Goal: Information Seeking & Learning: Learn about a topic

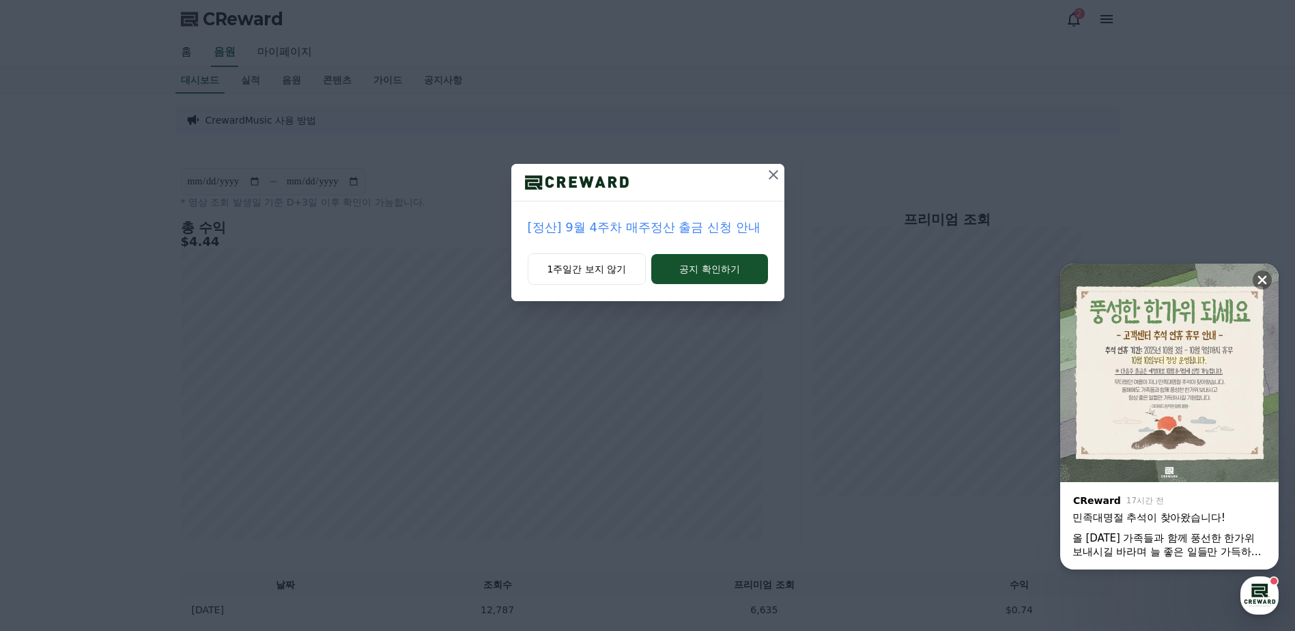
click at [768, 171] on icon at bounding box center [773, 175] width 16 height 16
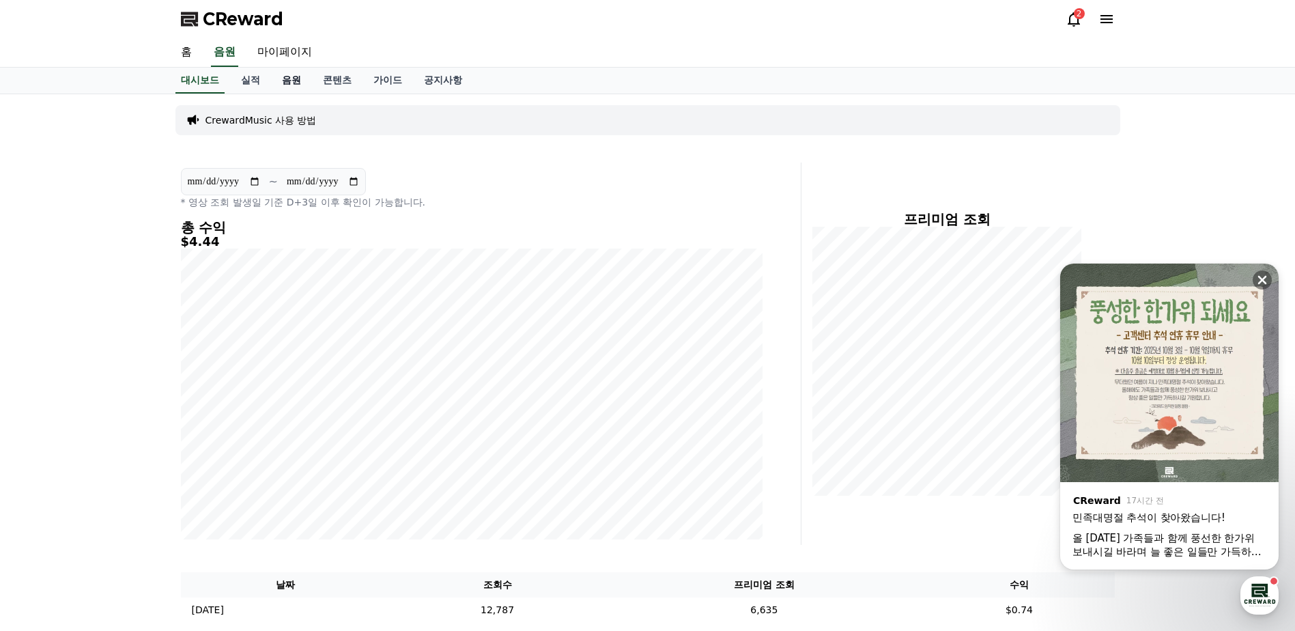
click at [284, 79] on link "음원" at bounding box center [291, 81] width 41 height 26
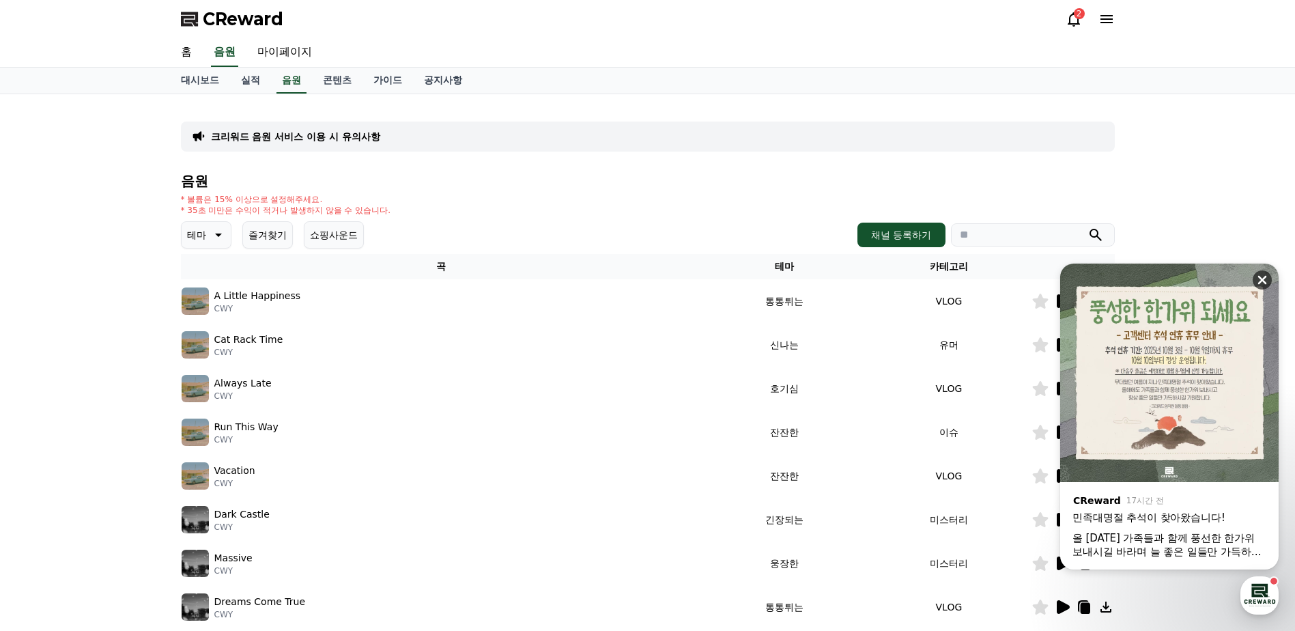
click at [1265, 277] on icon at bounding box center [1262, 280] width 9 height 9
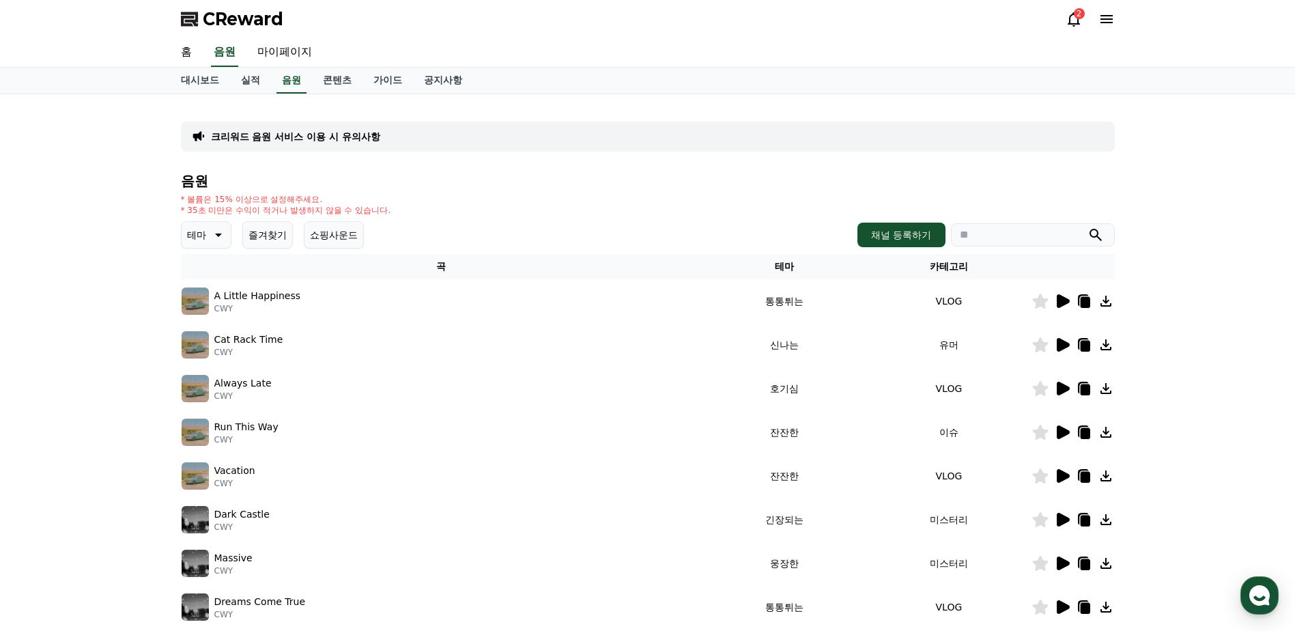
click at [274, 289] on p "A Little Happiness" at bounding box center [257, 296] width 87 height 14
click at [276, 300] on p "A Little Happiness" at bounding box center [257, 296] width 87 height 14
click at [1065, 302] on icon at bounding box center [1063, 301] width 13 height 14
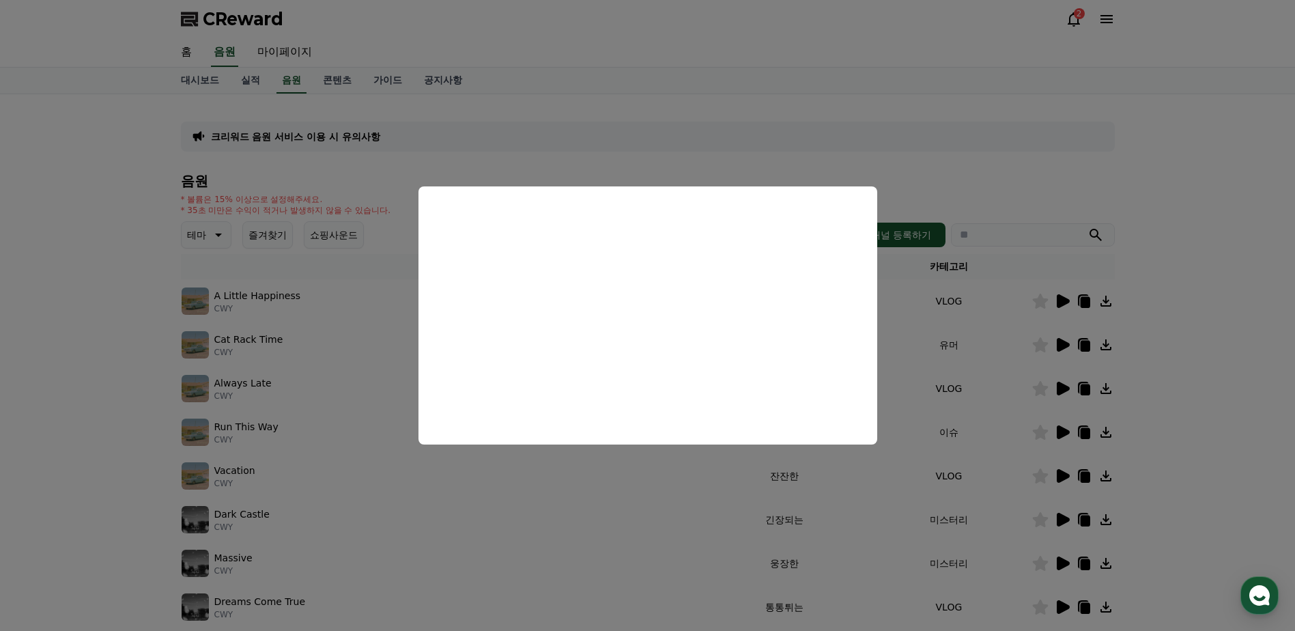
click at [673, 473] on button "close modal" at bounding box center [647, 315] width 1295 height 631
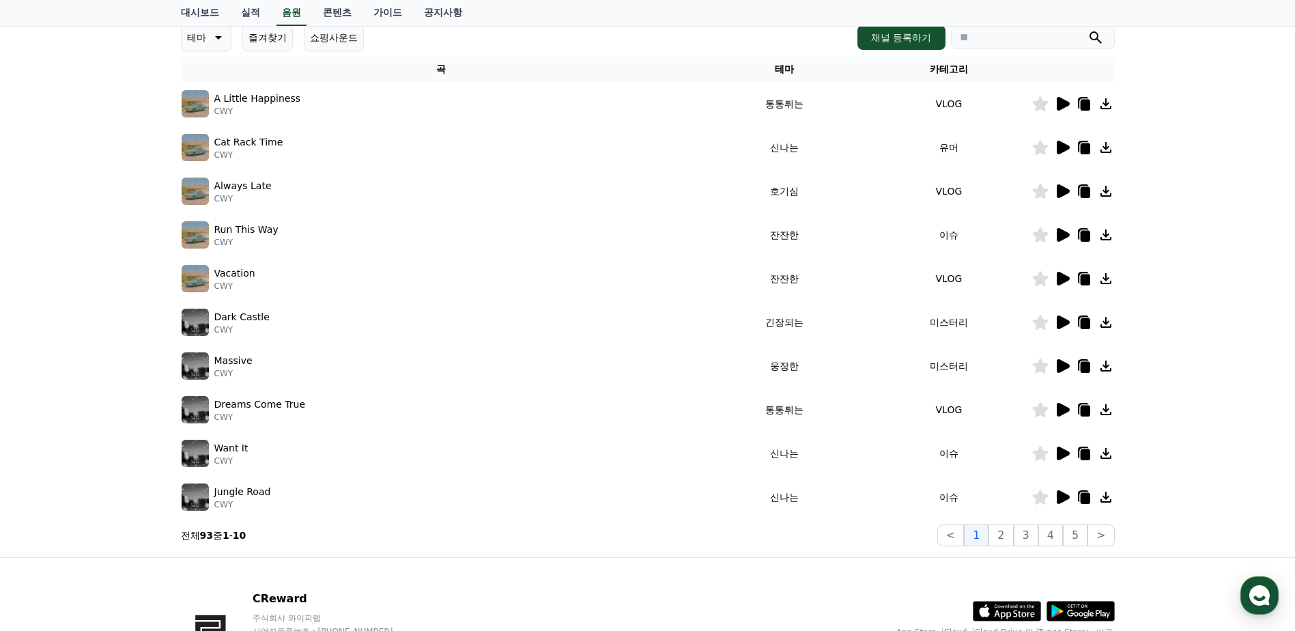
scroll to position [205, 0]
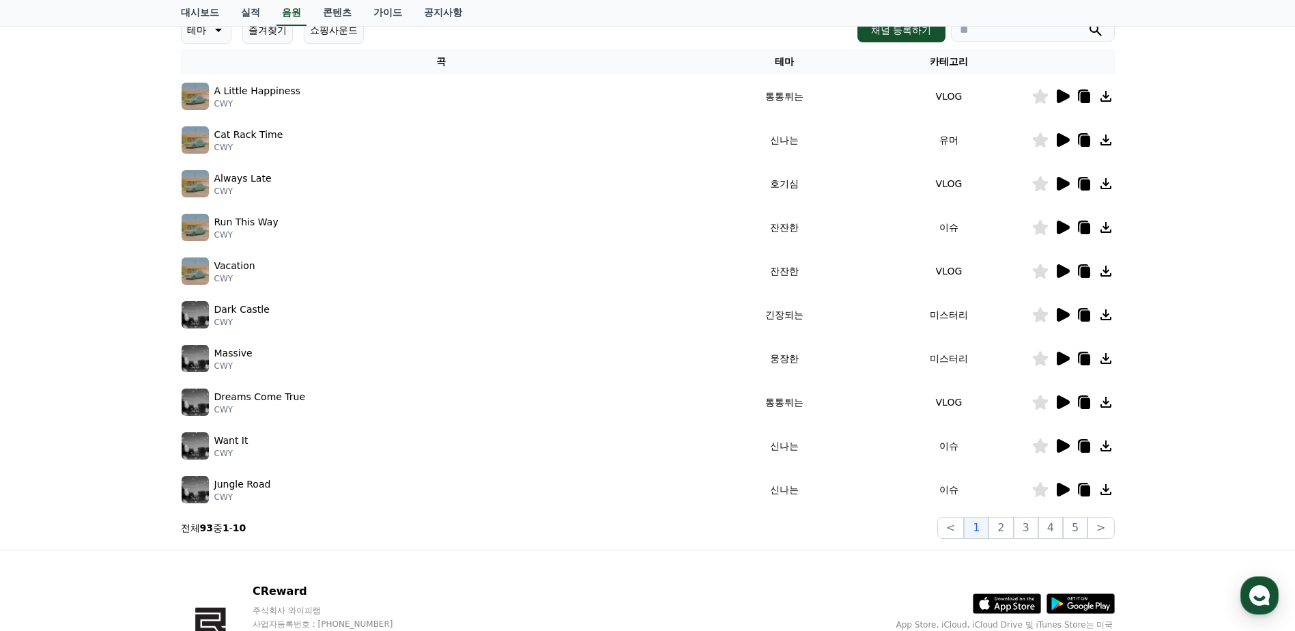
click at [1060, 221] on icon at bounding box center [1062, 227] width 16 height 16
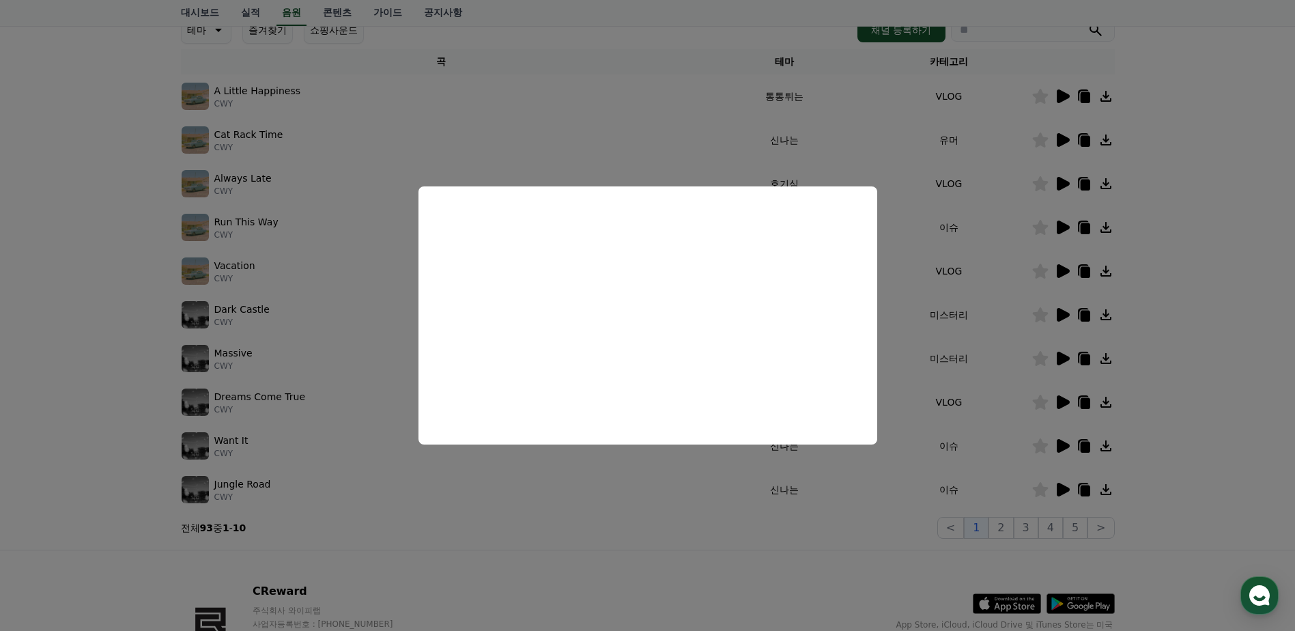
click at [257, 277] on button "close modal" at bounding box center [647, 315] width 1295 height 631
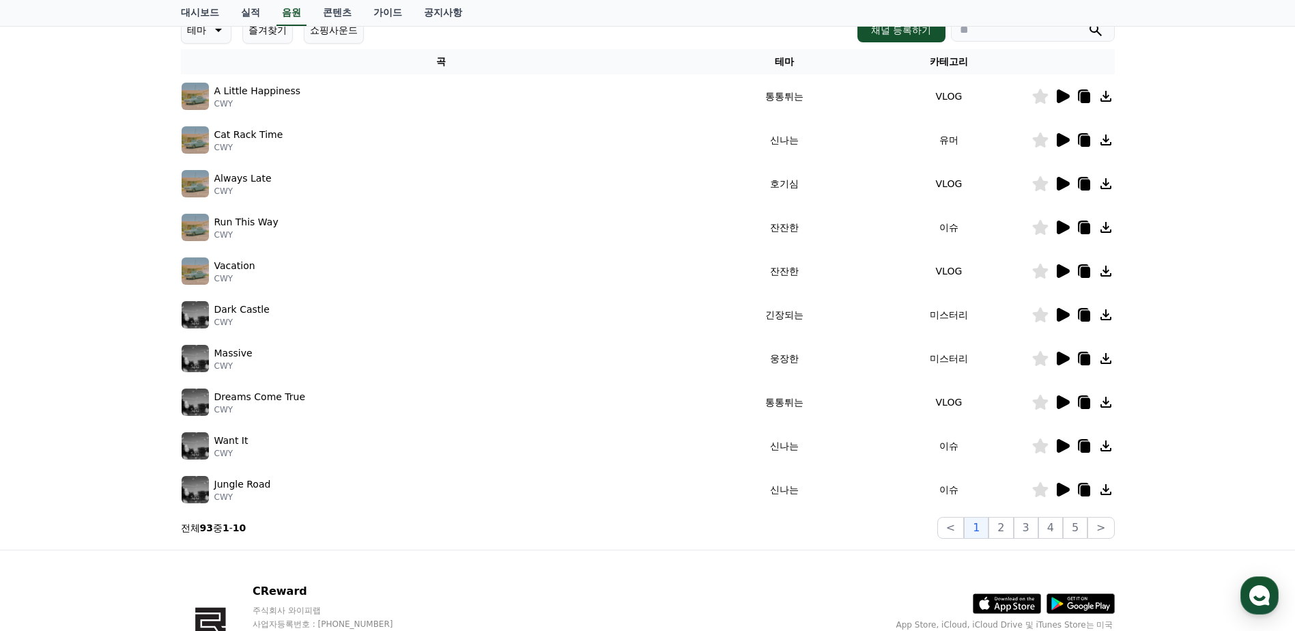
click at [1064, 312] on icon at bounding box center [1063, 315] width 13 height 14
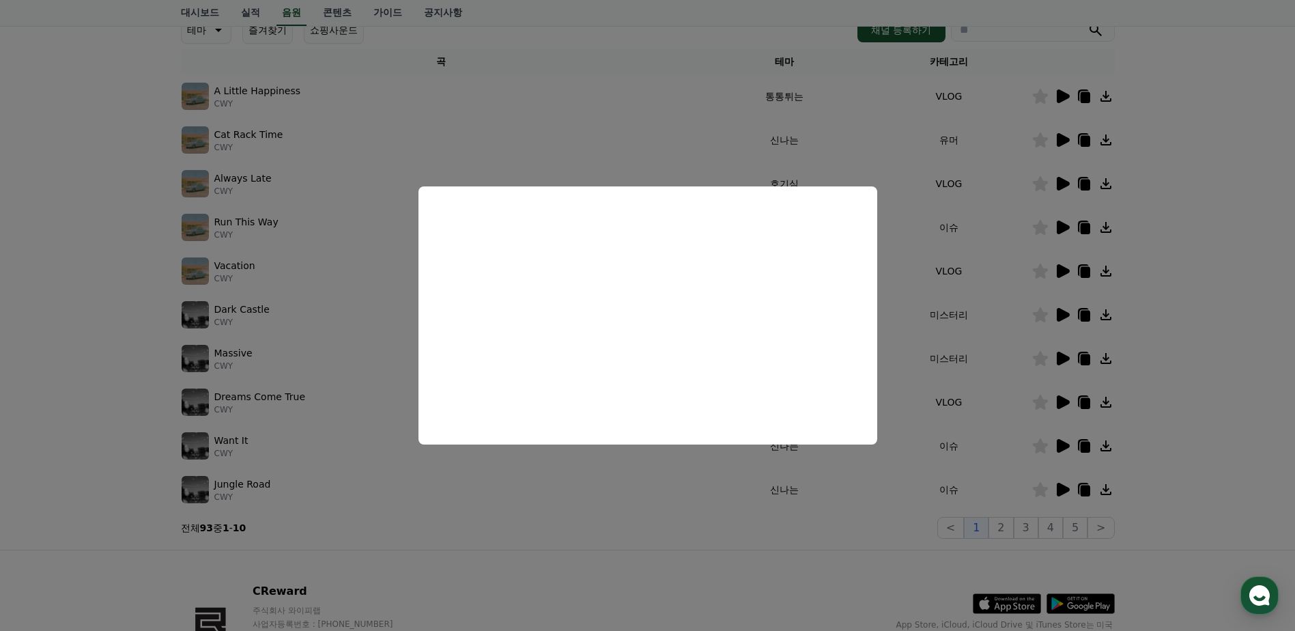
click at [67, 294] on button "close modal" at bounding box center [647, 315] width 1295 height 631
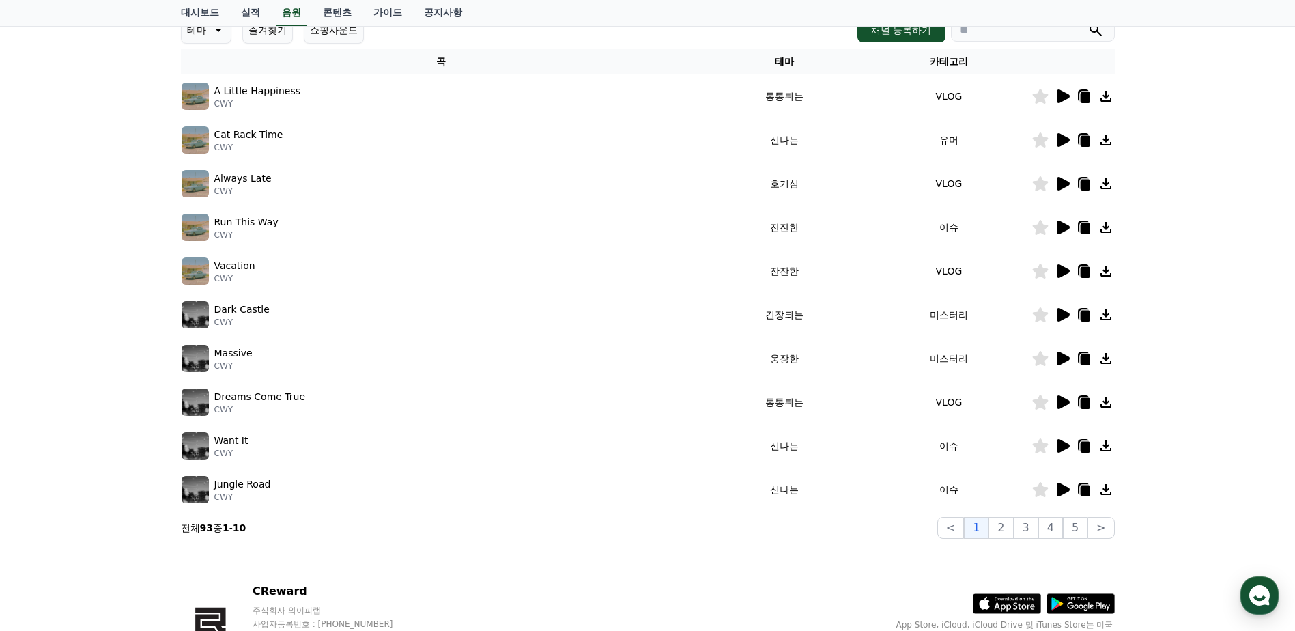
click at [1086, 317] on icon at bounding box center [1085, 316] width 10 height 11
